Goal: Entertainment & Leisure: Browse casually

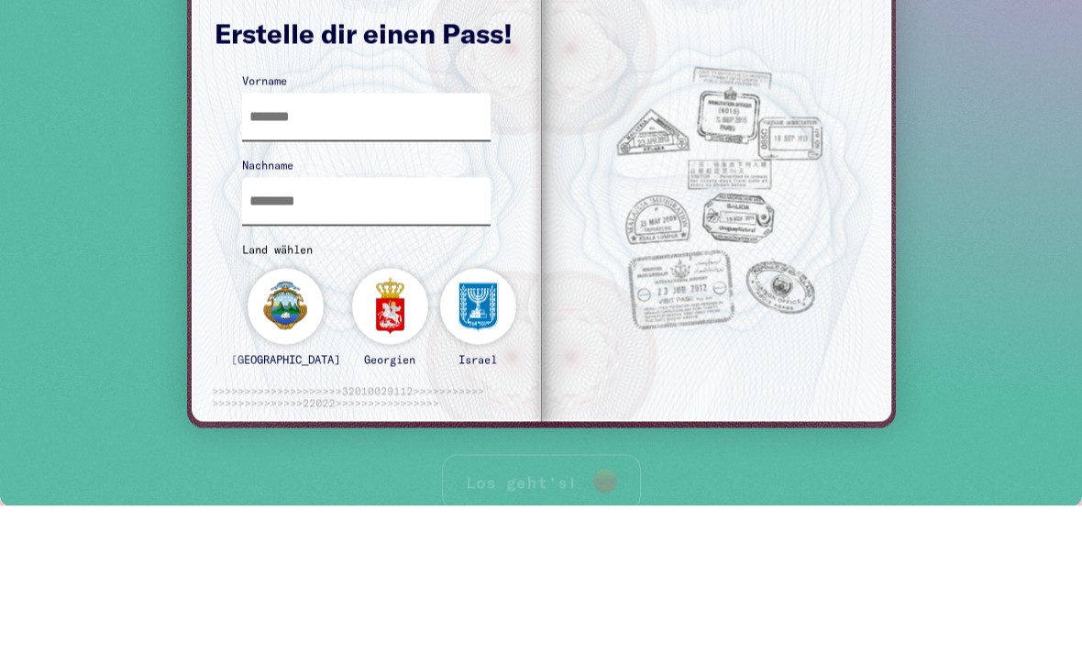
click at [409, 116] on input "text" at bounding box center [366, 117] width 249 height 47
type input "********"
click at [421, 181] on input "text" at bounding box center [366, 201] width 249 height 47
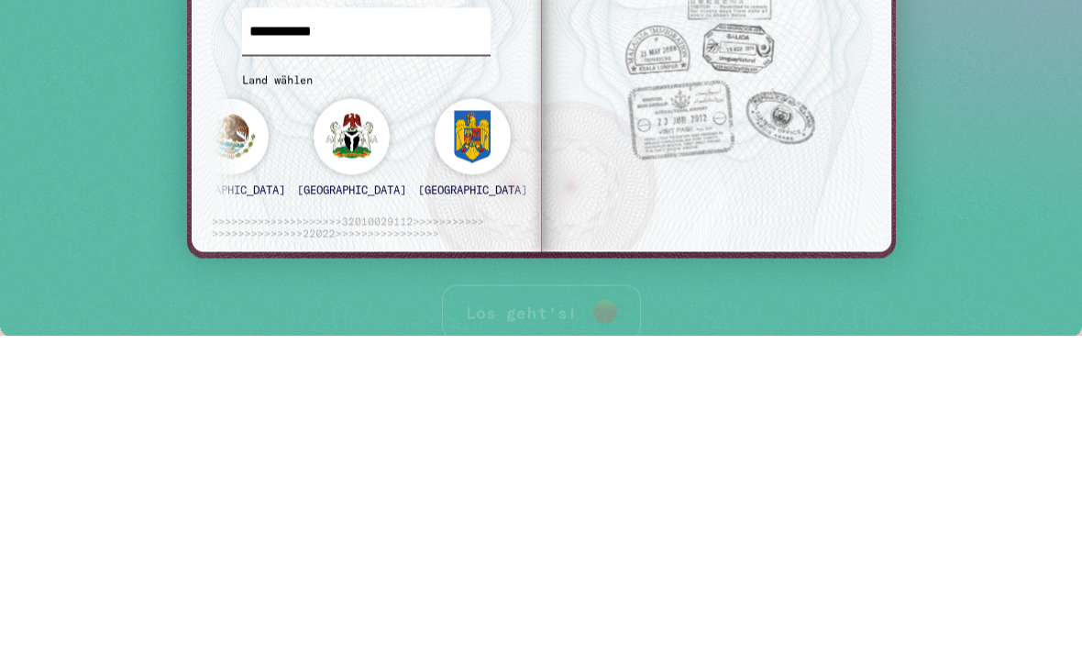
type input "**********"
click at [660, 129] on div "staatenlos" at bounding box center [698, 156] width 76 height 114
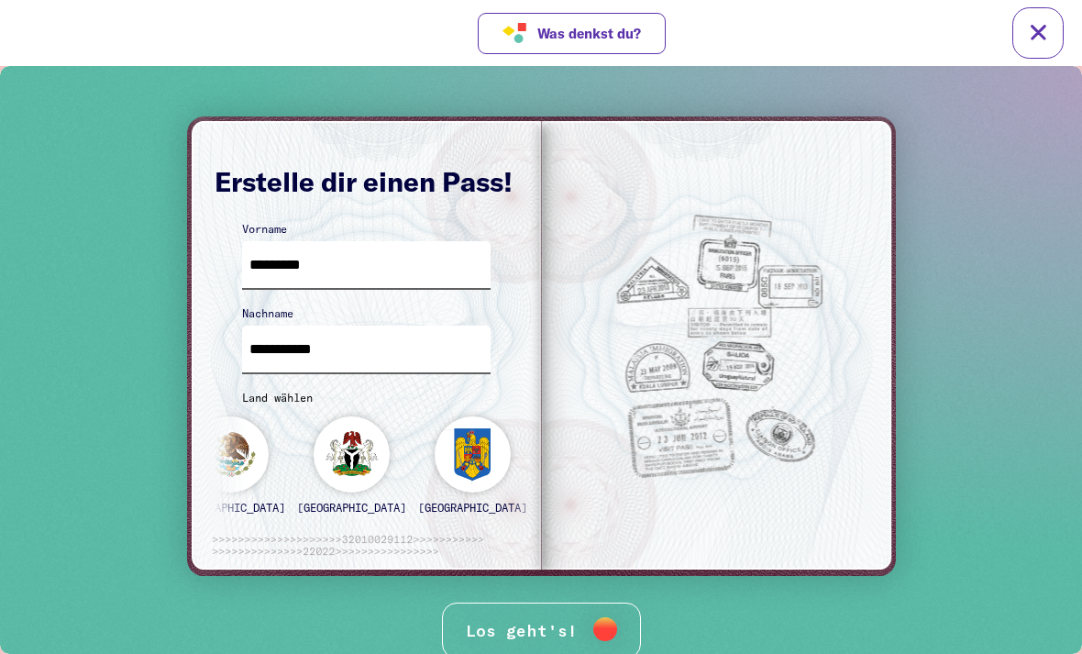
click at [557, 624] on div "Los geht's!" at bounding box center [541, 630] width 199 height 56
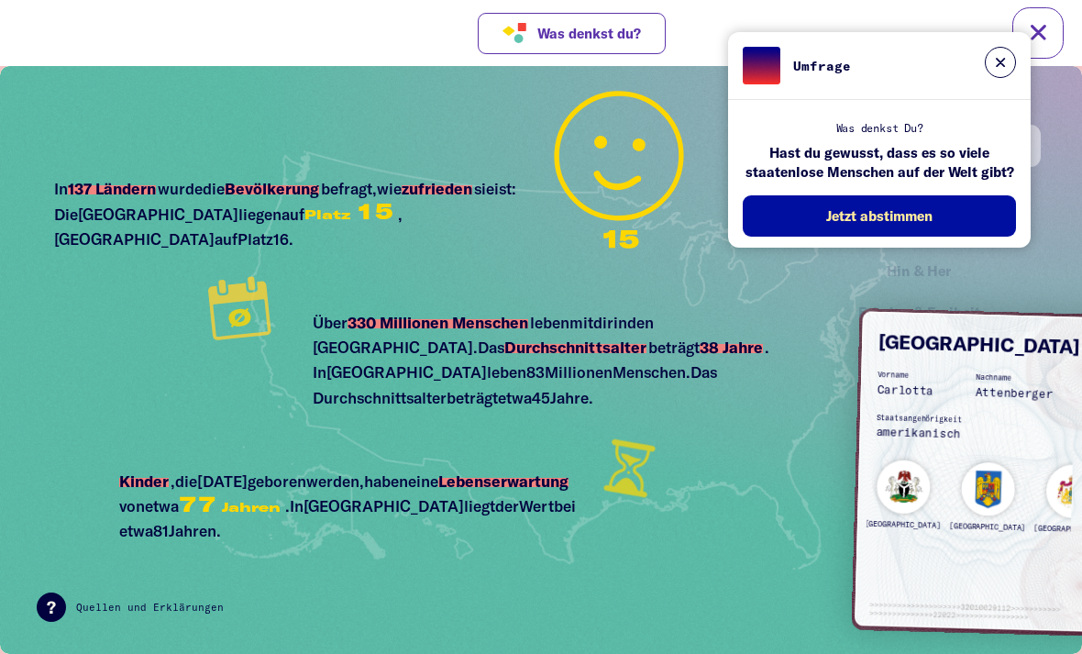
click at [1022, 50] on div "Umfrage" at bounding box center [879, 66] width 303 height 68
click at [992, 66] on button at bounding box center [1000, 62] width 31 height 31
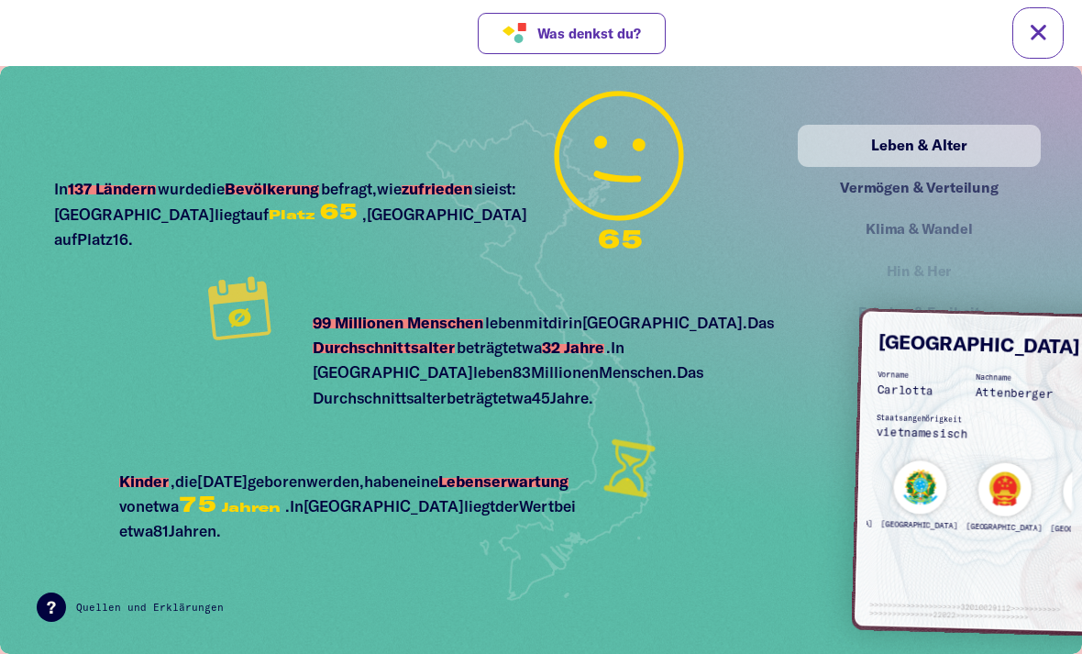
click at [894, 498] on div "[GEOGRAPHIC_DATA]" at bounding box center [920, 500] width 79 height 82
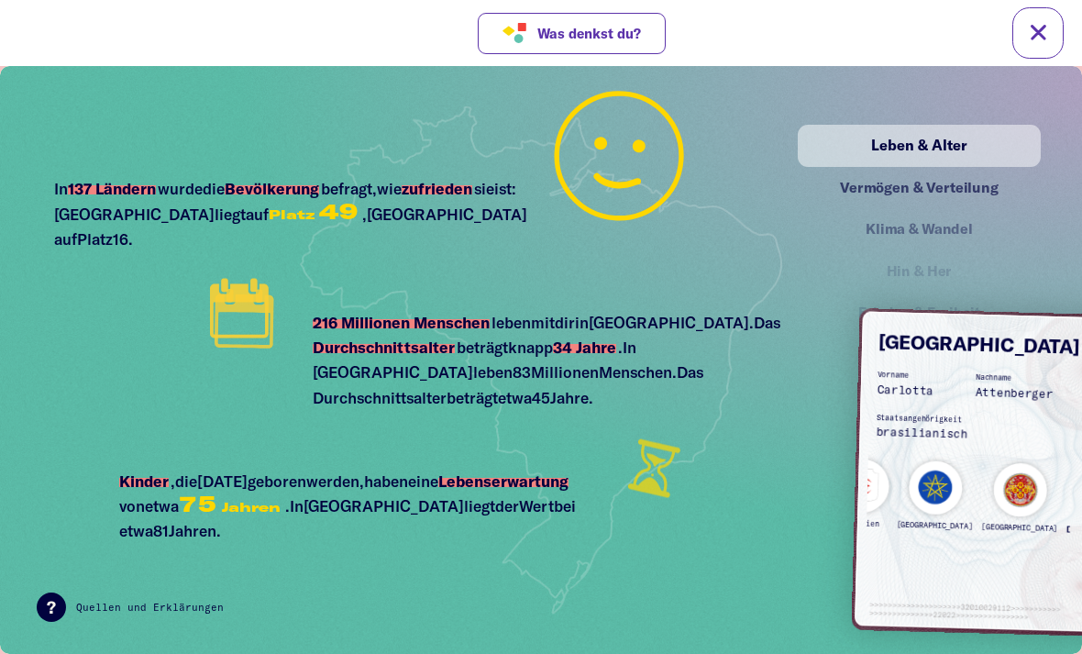
click at [981, 485] on div "[GEOGRAPHIC_DATA]" at bounding box center [1020, 503] width 79 height 82
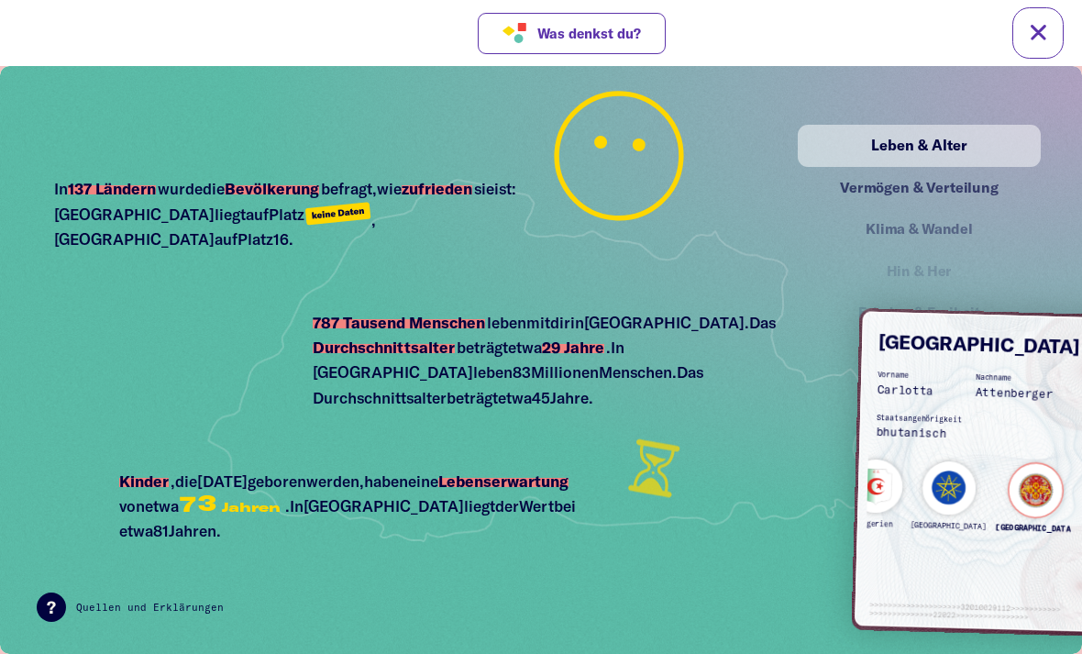
click at [903, 491] on div "Algerien" at bounding box center [875, 498] width 55 height 81
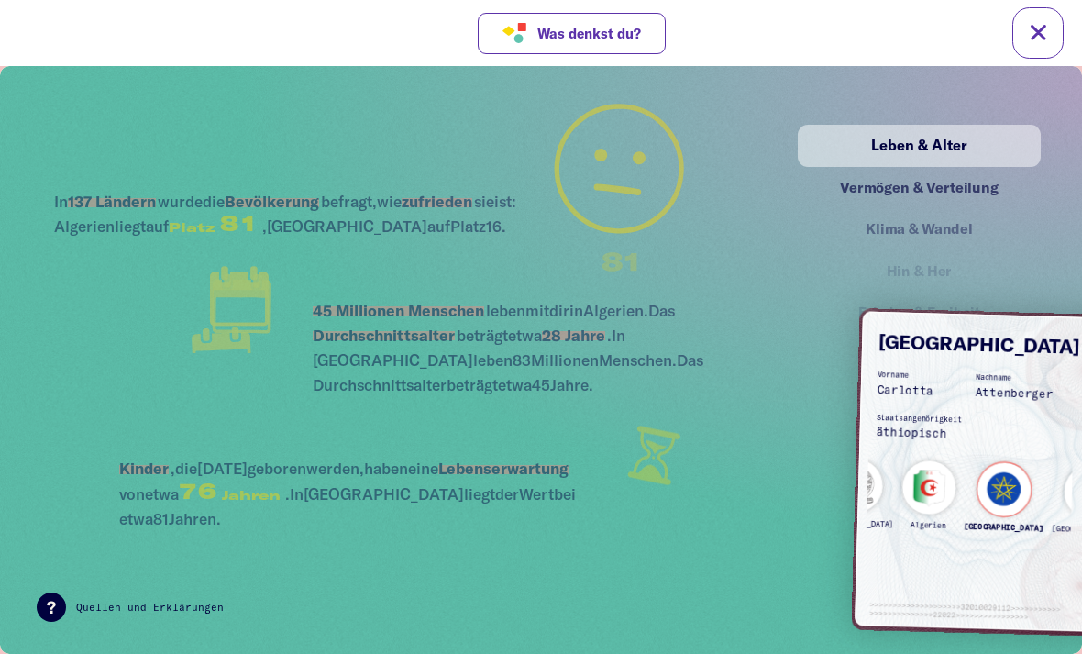
click at [963, 490] on div "[GEOGRAPHIC_DATA]" at bounding box center [1004, 503] width 83 height 82
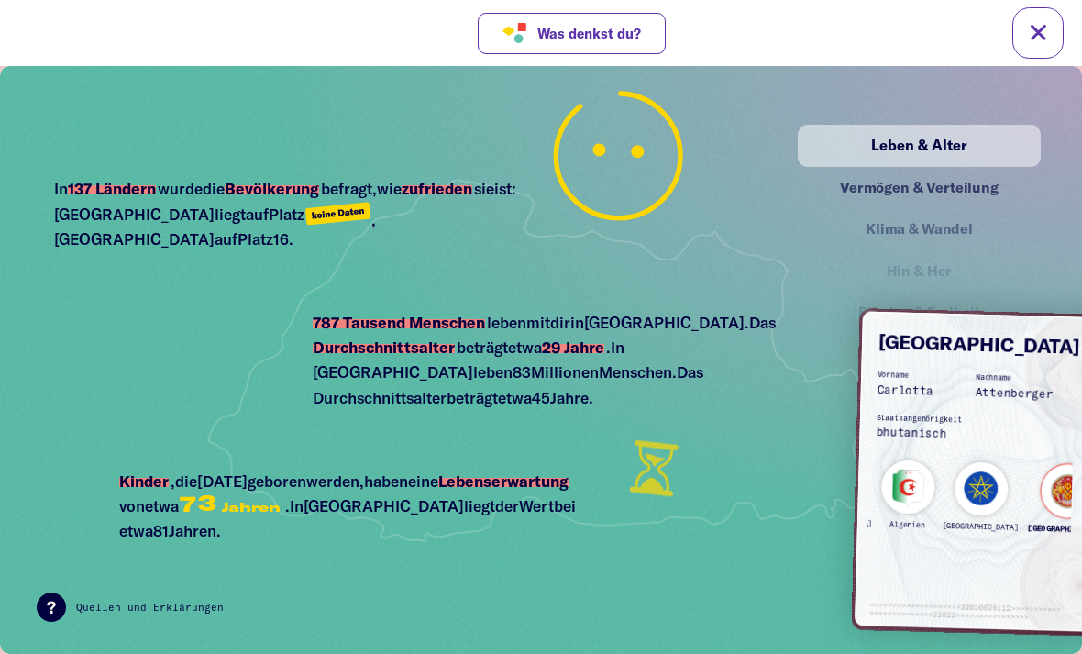
click at [942, 478] on div "[GEOGRAPHIC_DATA]" at bounding box center [981, 502] width 79 height 82
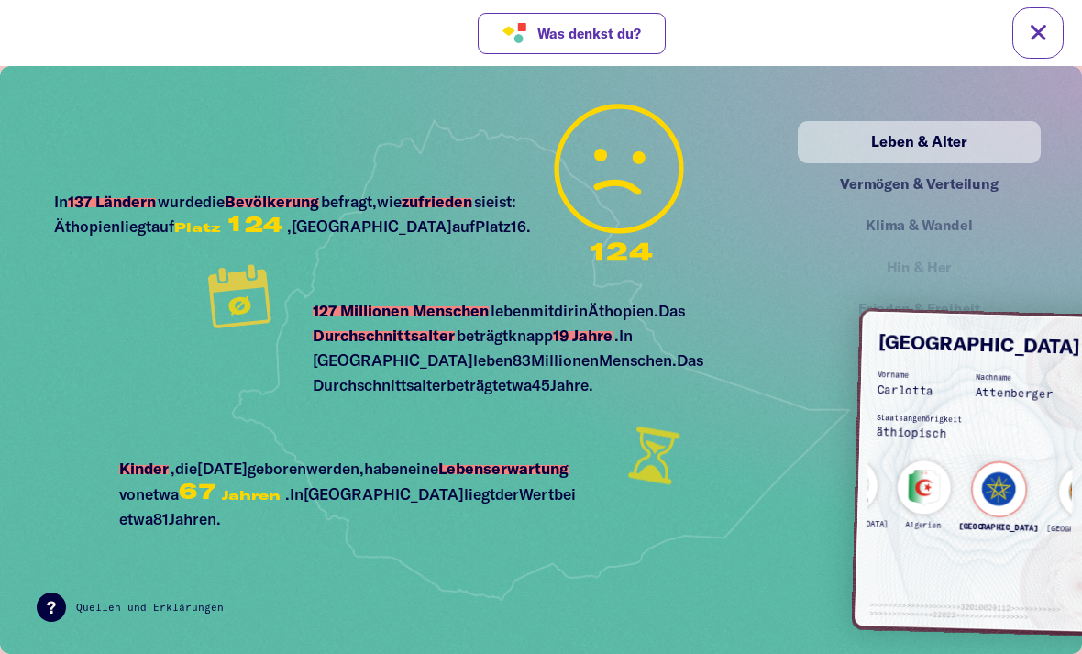
click at [919, 190] on div "Vermögen & Verteilung" at bounding box center [919, 183] width 203 height 23
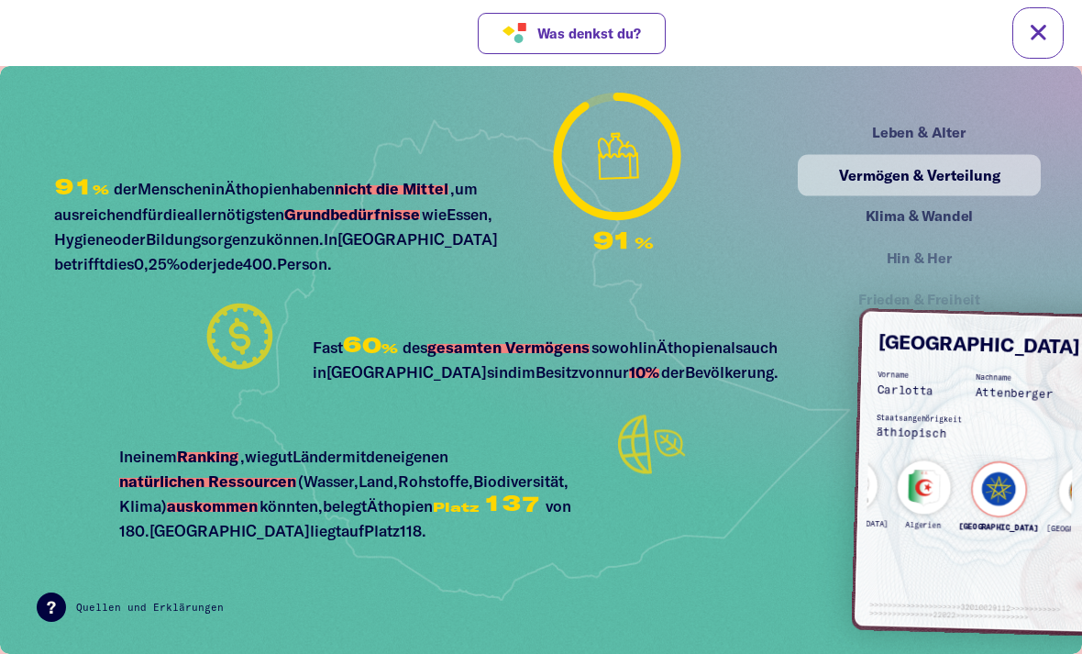
click at [942, 209] on div "Klima & Wandel" at bounding box center [919, 216] width 203 height 23
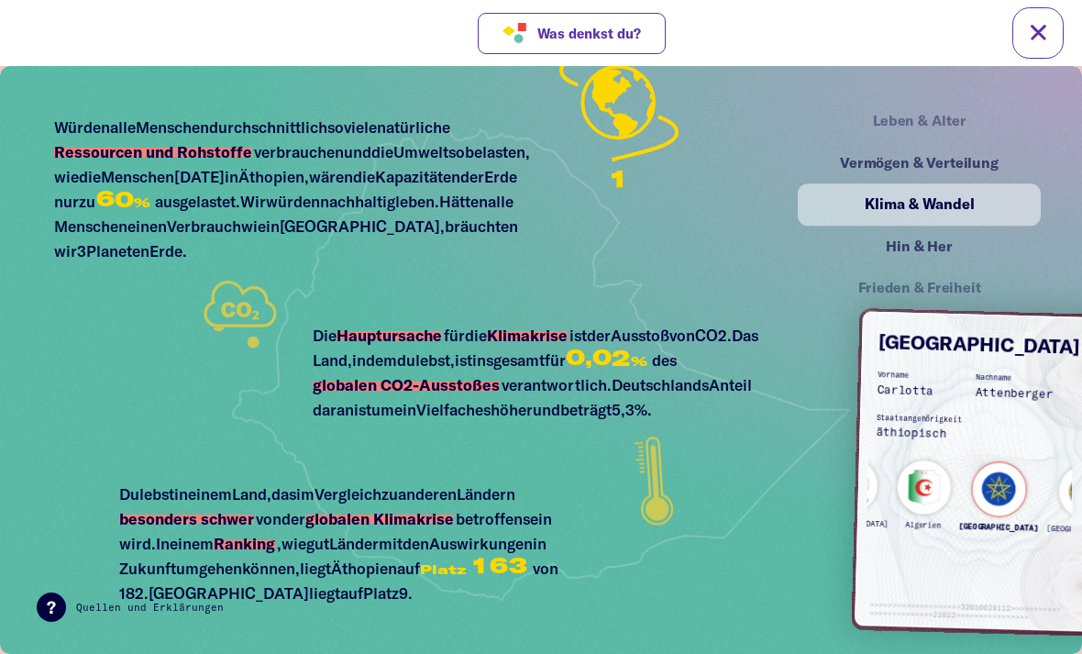
click at [945, 238] on div "Hin & Her" at bounding box center [919, 246] width 203 height 23
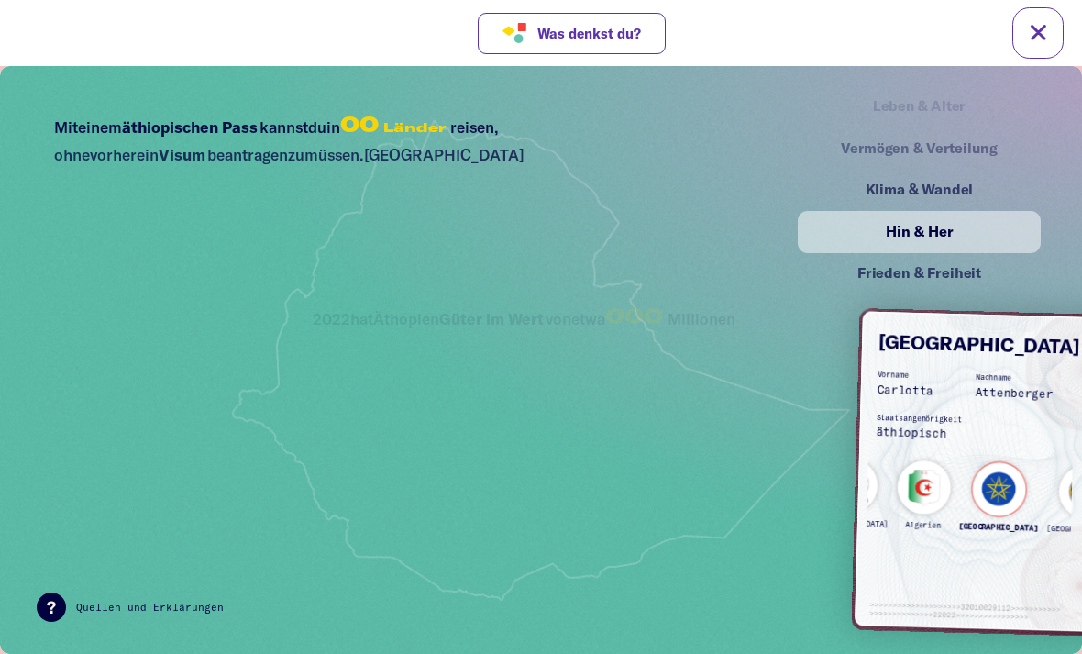
click at [953, 270] on div "Frieden & Freiheit" at bounding box center [919, 273] width 203 height 23
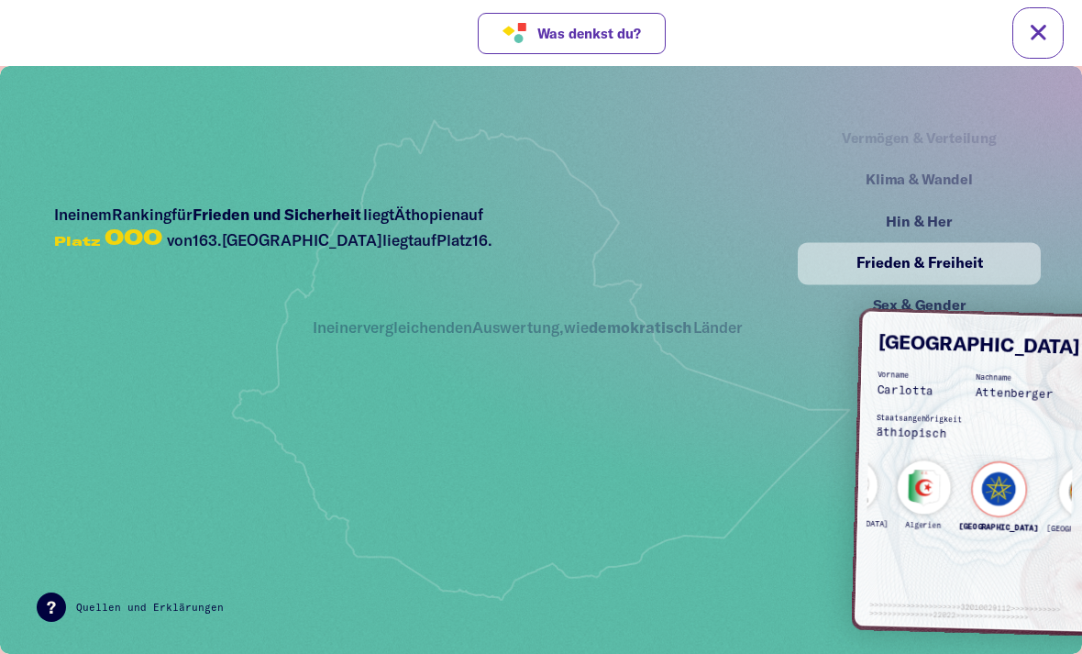
click at [955, 269] on div "Frieden & Freiheit" at bounding box center [919, 264] width 206 height 24
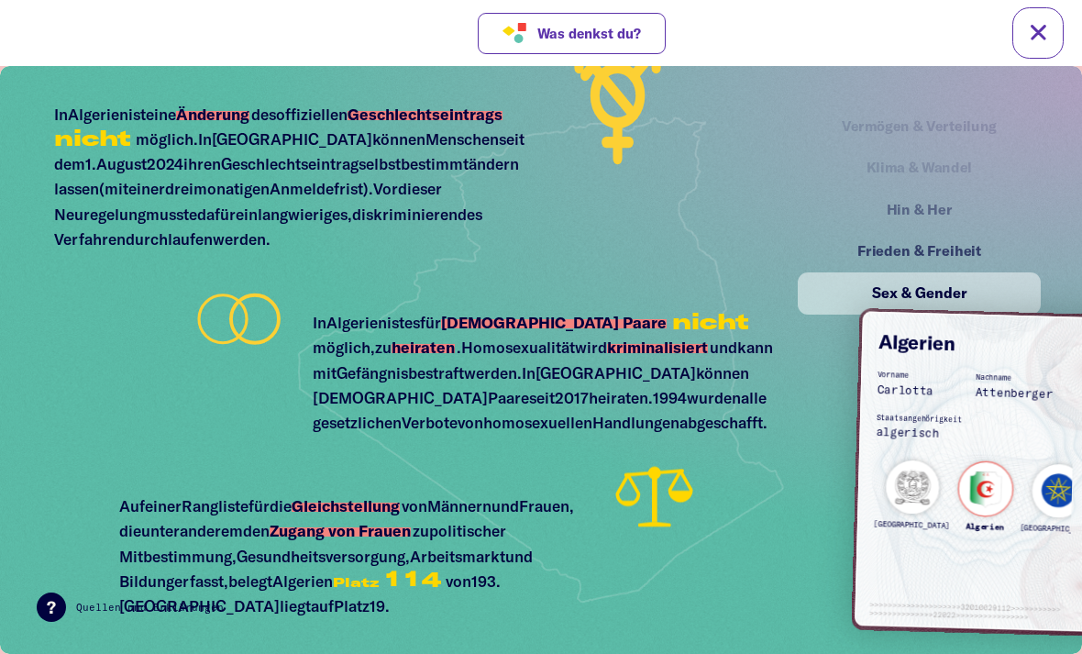
click at [1020, 480] on div "[GEOGRAPHIC_DATA]" at bounding box center [1059, 504] width 79 height 82
